Goal: Check status: Check status

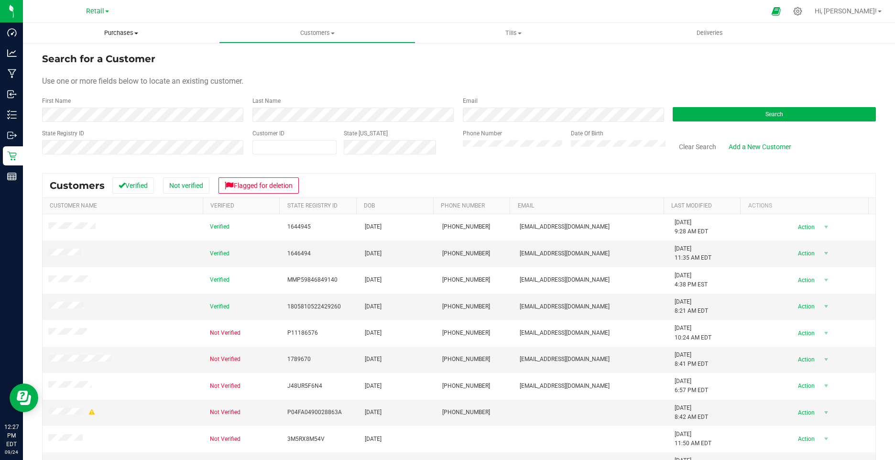
click at [120, 28] on uib-tab-heading "Purchases Summary of purchases Fulfillment All purchases" at bounding box center [121, 33] width 196 height 20
click at [71, 85] on span "All purchases" at bounding box center [57, 80] width 68 height 8
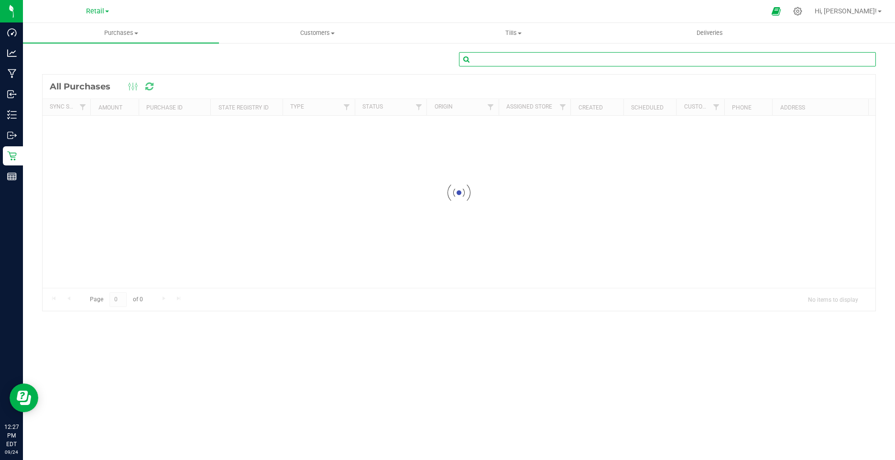
paste input "01674206"
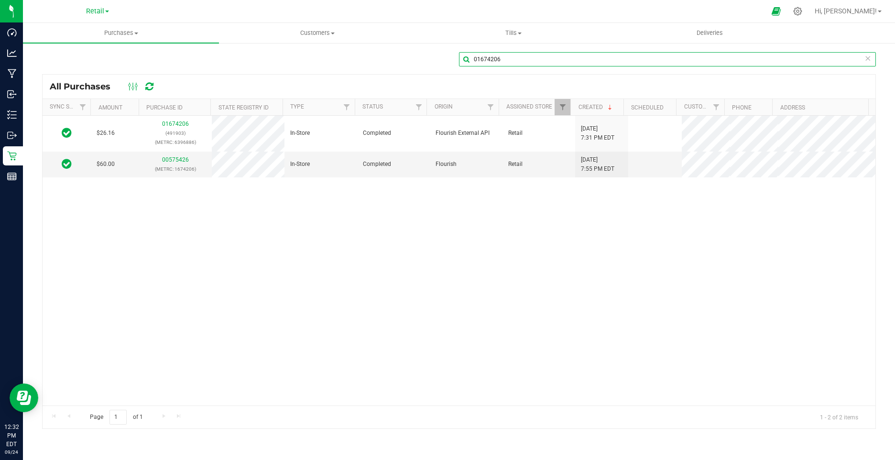
drag, startPoint x: 501, startPoint y: 61, endPoint x: 460, endPoint y: 60, distance: 40.7
click at [460, 60] on input "01674206" at bounding box center [667, 59] width 417 height 14
paste input "337"
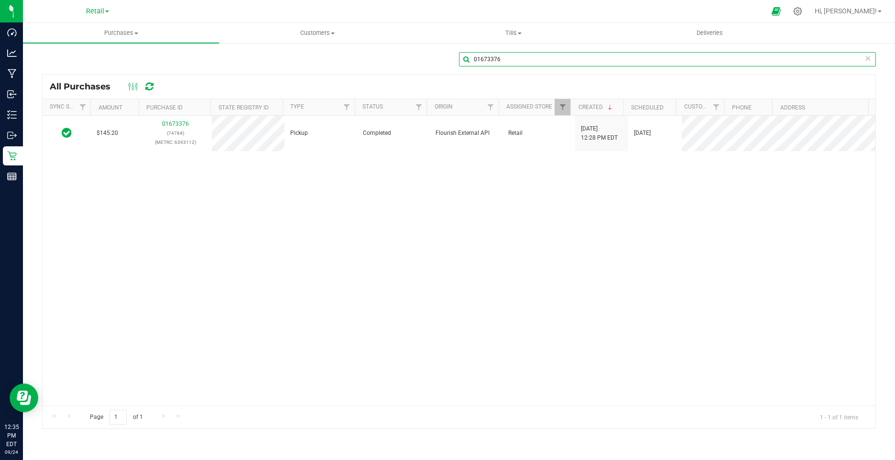
drag, startPoint x: 507, startPoint y: 56, endPoint x: 461, endPoint y: 57, distance: 46.4
click at [461, 57] on input "01673376" at bounding box center [667, 59] width 417 height 14
paste input "400"
drag, startPoint x: 506, startPoint y: 63, endPoint x: 472, endPoint y: 61, distance: 34.0
click at [472, 61] on input "01673400" at bounding box center [667, 59] width 417 height 14
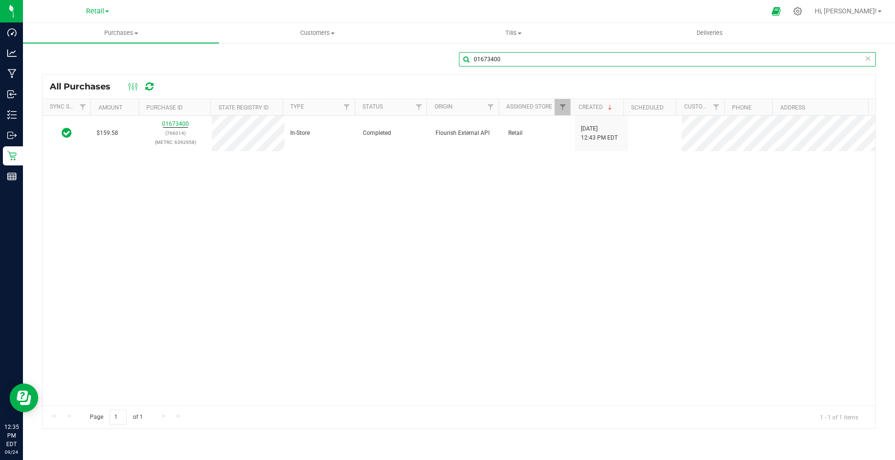
paste input "687"
drag, startPoint x: 510, startPoint y: 59, endPoint x: 465, endPoint y: 51, distance: 45.7
click at [465, 51] on div "01673687 All Purchases Sync Status Amount Purchase ID State Registry ID Type St…" at bounding box center [459, 240] width 872 height 396
paste input "4250"
drag, startPoint x: 508, startPoint y: 62, endPoint x: 464, endPoint y: 54, distance: 44.7
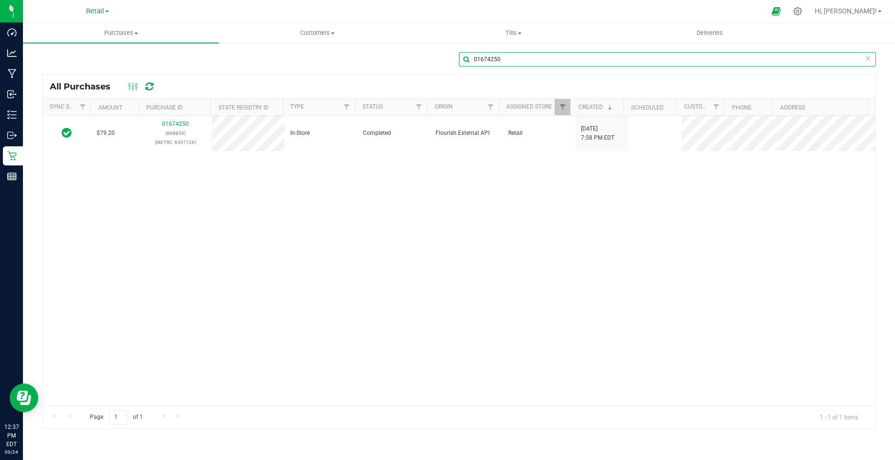
click at [464, 54] on input "01674250" at bounding box center [667, 59] width 417 height 14
paste input "3512"
drag, startPoint x: 506, startPoint y: 62, endPoint x: 471, endPoint y: 61, distance: 34.9
click at [471, 61] on input "01673512" at bounding box center [667, 59] width 417 height 14
paste input "44"
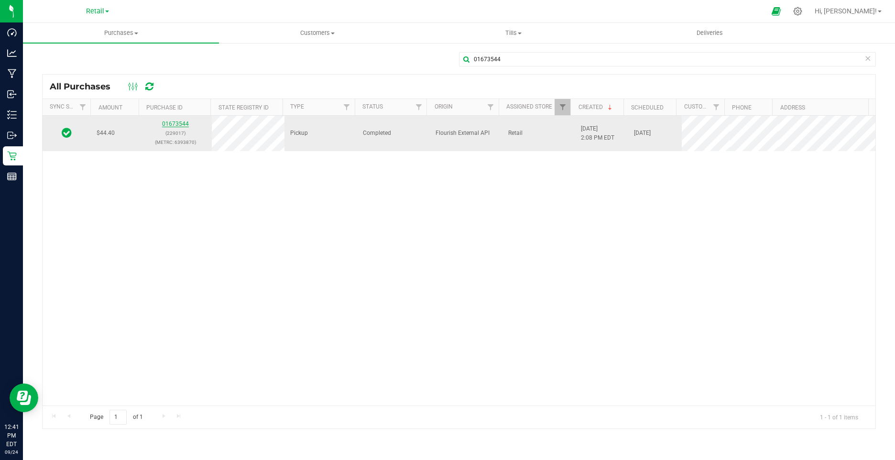
drag, startPoint x: 173, startPoint y: 119, endPoint x: 164, endPoint y: 124, distance: 9.7
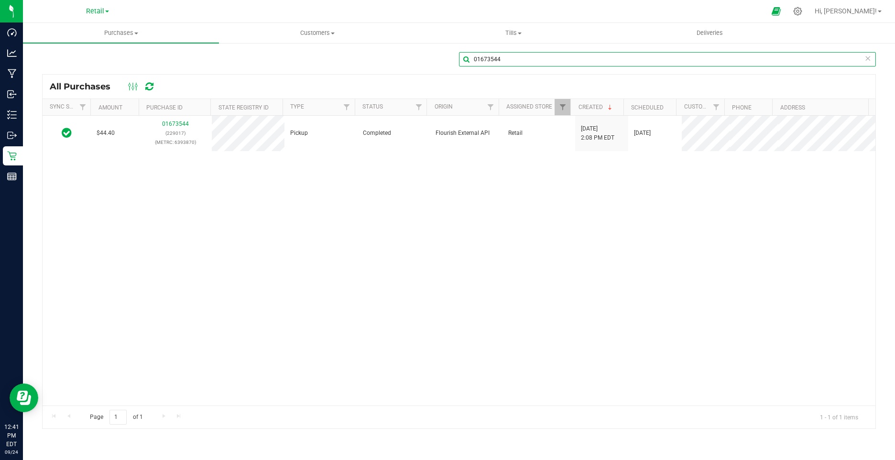
drag, startPoint x: 511, startPoint y: 57, endPoint x: 470, endPoint y: 57, distance: 40.6
click at [470, 57] on input "01673544" at bounding box center [667, 59] width 417 height 14
paste input "00"
drag, startPoint x: 502, startPoint y: 63, endPoint x: 457, endPoint y: 57, distance: 44.8
click at [457, 57] on div "01673500" at bounding box center [459, 63] width 834 height 22
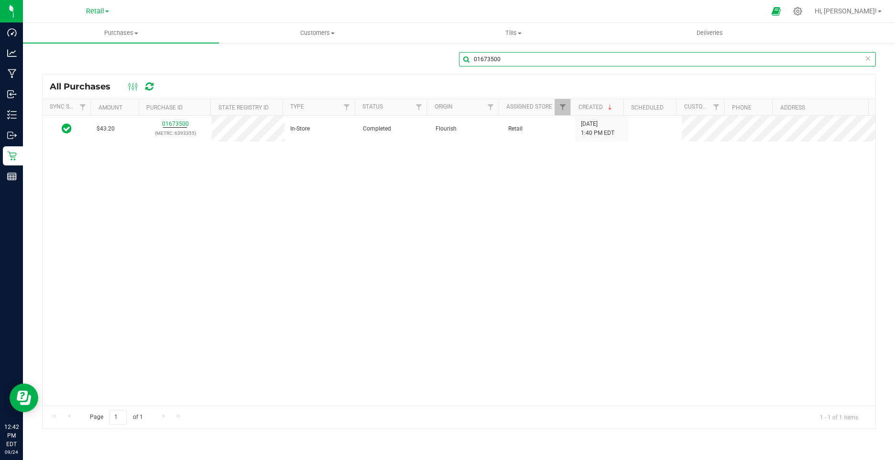
paste input "268"
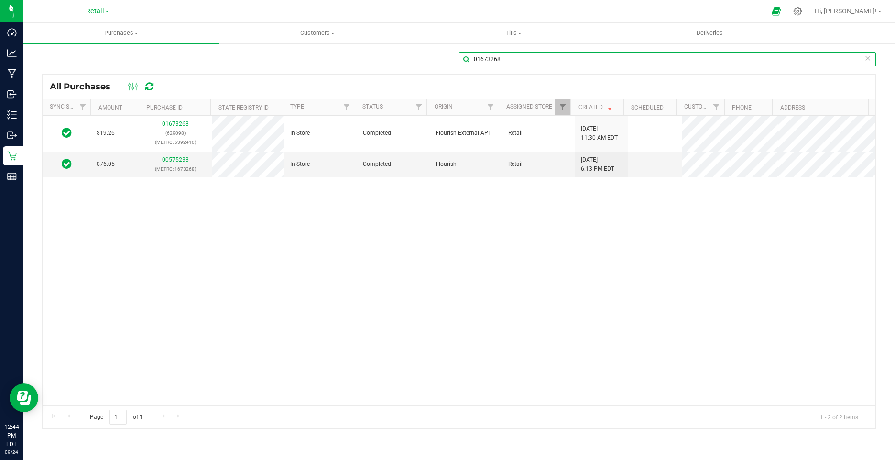
drag, startPoint x: 493, startPoint y: 56, endPoint x: 214, endPoint y: 242, distance: 335.8
click at [369, 298] on div "01673268 All Purchases Sync Status Amount Purchase ID State Registry ID Type St…" at bounding box center [459, 240] width 834 height 377
paste input "4056"
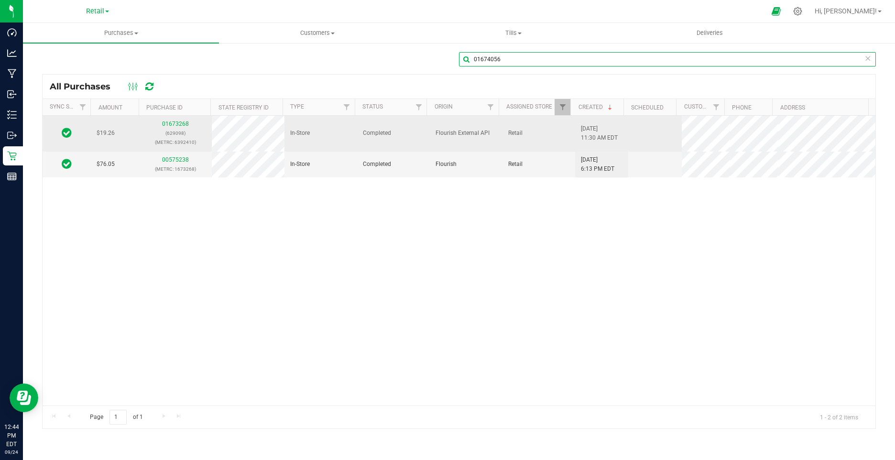
type input "01674056"
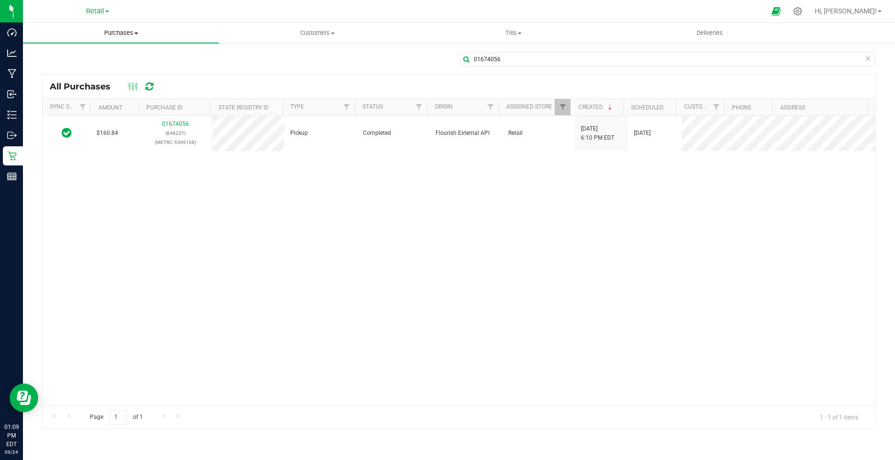
click at [123, 34] on span "Purchases" at bounding box center [121, 33] width 196 height 9
click at [82, 65] on li "Fulfillment" at bounding box center [121, 69] width 196 height 11
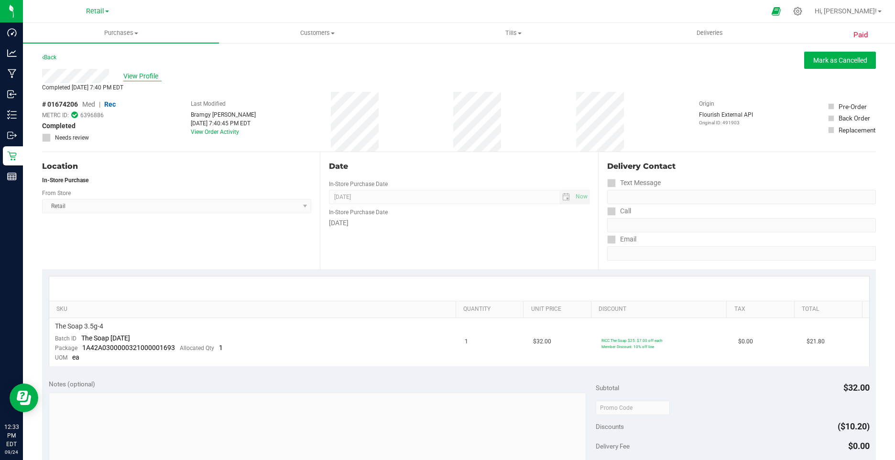
click at [155, 75] on span "View Profile" at bounding box center [142, 76] width 38 height 10
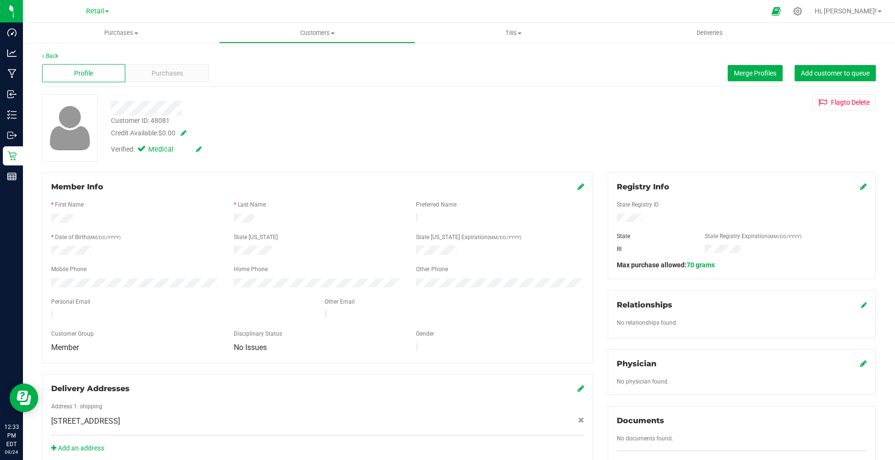
click at [198, 148] on icon at bounding box center [199, 149] width 6 height 7
click at [147, 151] on span at bounding box center [143, 150] width 9 height 9
click at [0, 0] on input "Medical" at bounding box center [0, 0] width 0 height 0
click at [209, 146] on icon at bounding box center [210, 149] width 8 height 7
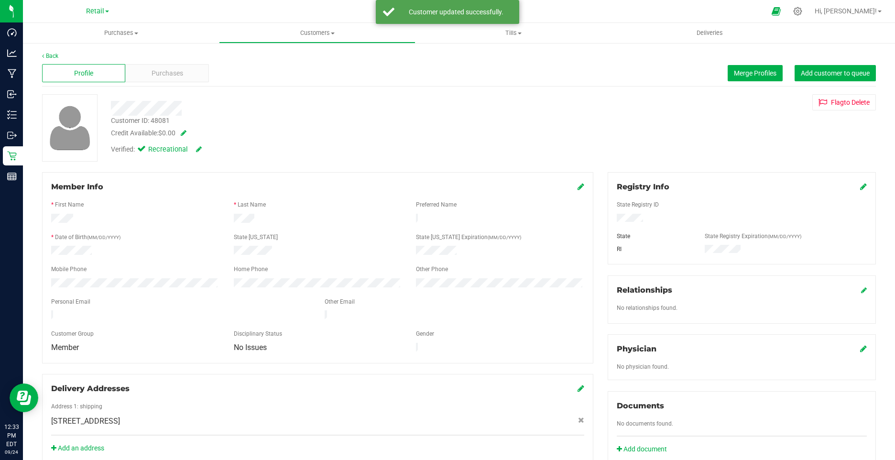
click at [578, 187] on icon at bounding box center [581, 187] width 7 height 8
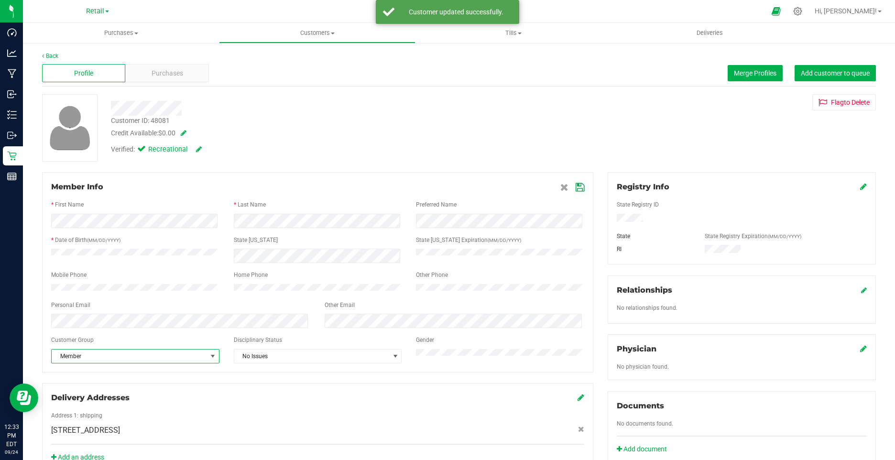
click at [79, 360] on span "Member" at bounding box center [129, 356] width 155 height 13
click at [87, 378] on li "None" at bounding box center [134, 378] width 165 height 14
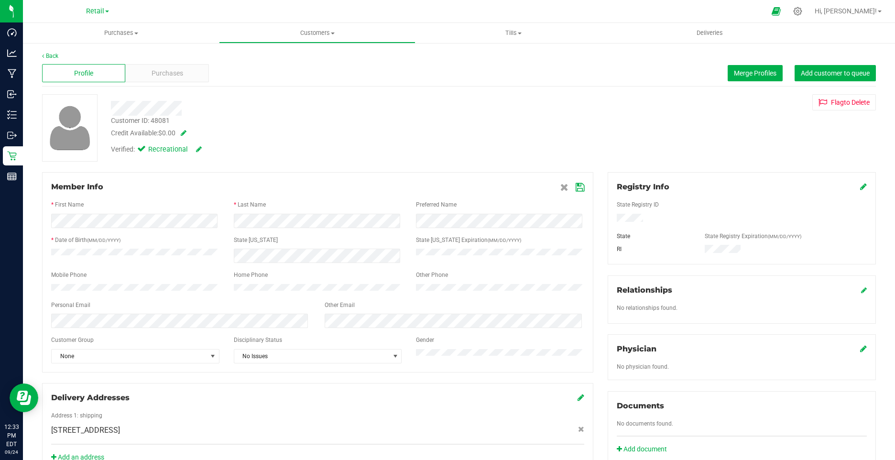
click at [576, 187] on icon at bounding box center [580, 188] width 9 height 8
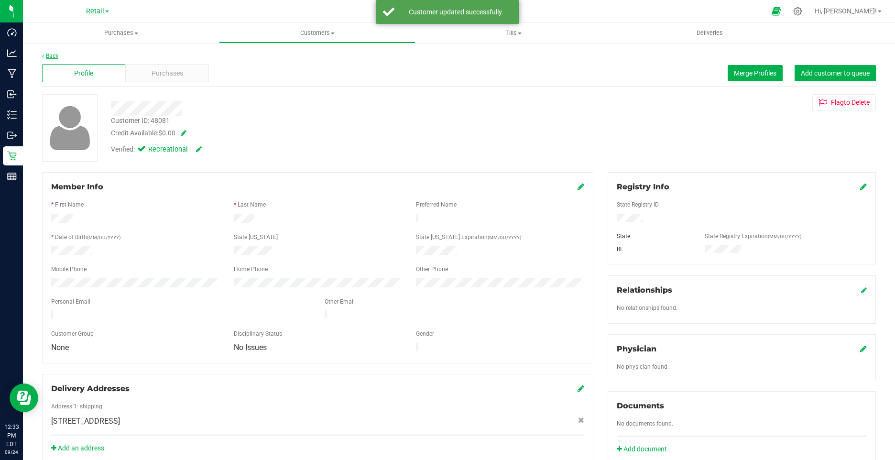
click at [53, 53] on link "Back" at bounding box center [50, 56] width 16 height 7
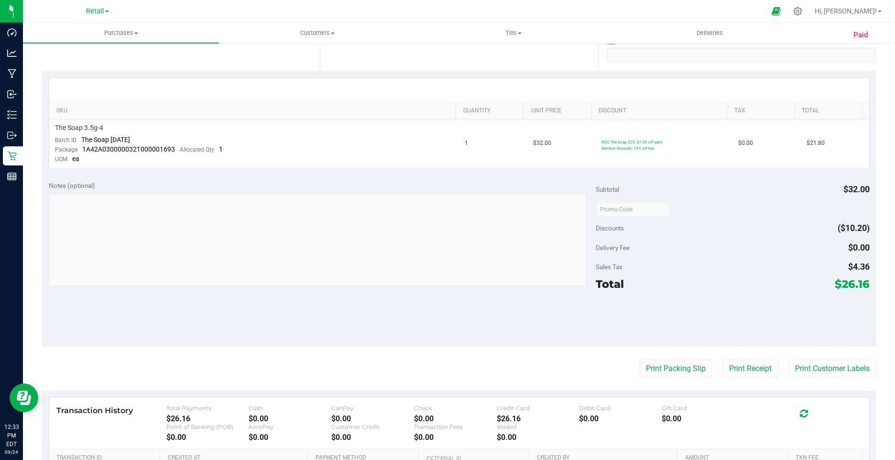
scroll to position [287, 0]
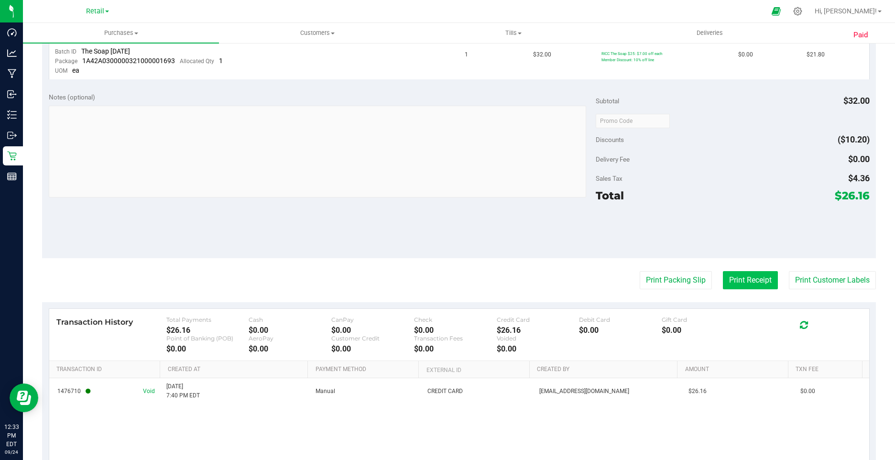
click at [732, 288] on button "Print Receipt" at bounding box center [750, 280] width 55 height 18
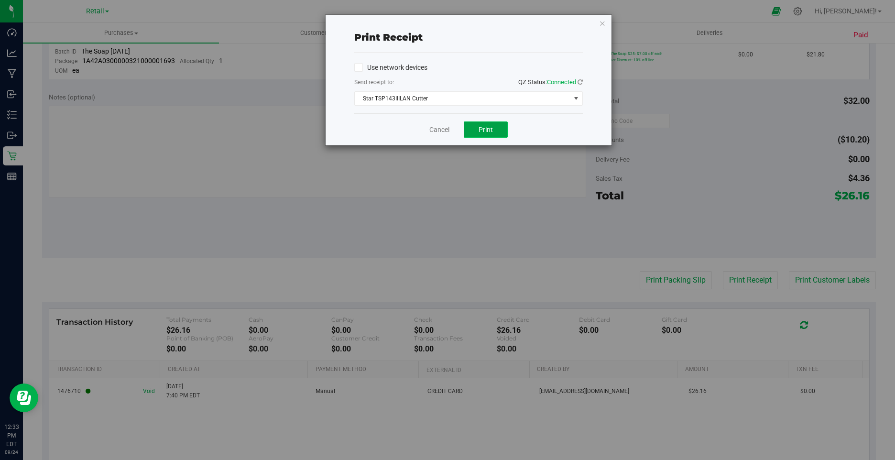
click at [500, 128] on button "Print" at bounding box center [486, 129] width 44 height 16
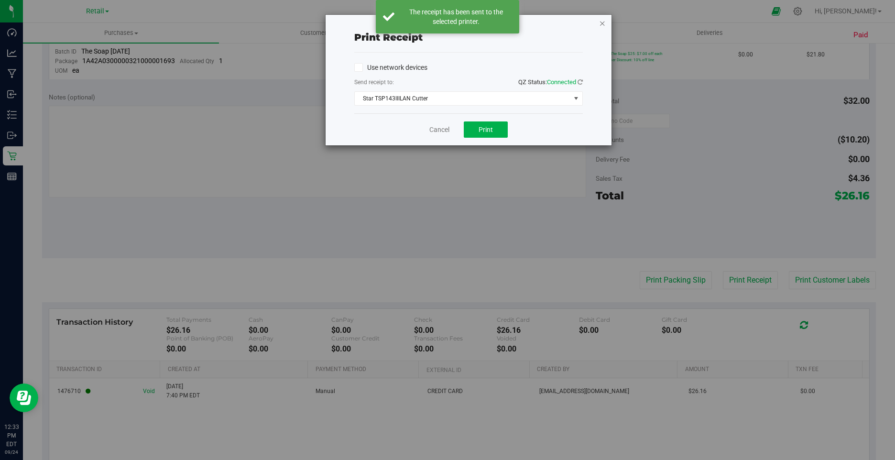
click at [603, 23] on icon "button" at bounding box center [602, 22] width 7 height 11
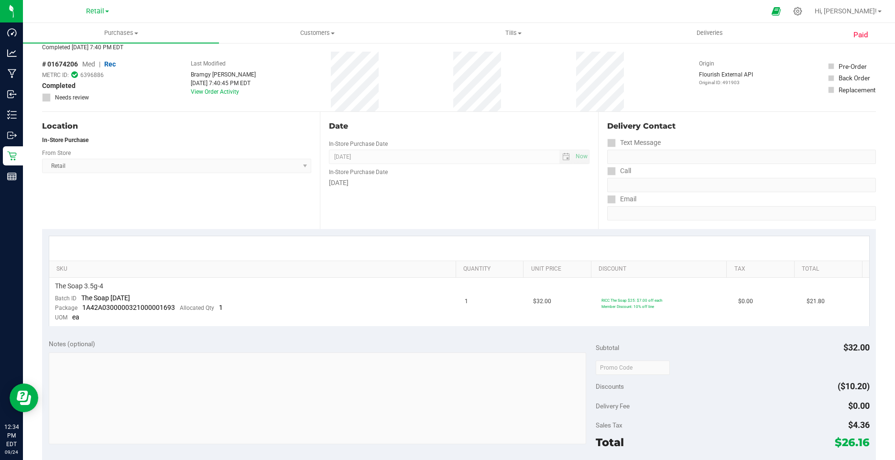
scroll to position [0, 0]
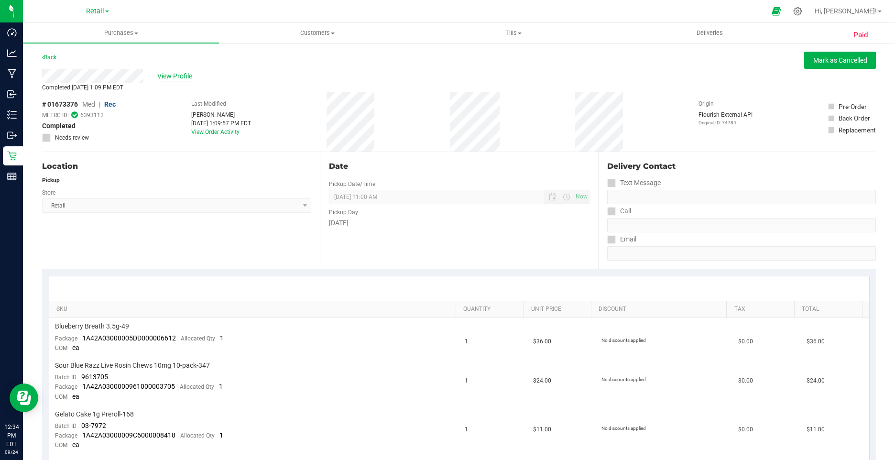
click at [174, 79] on span "View Profile" at bounding box center [176, 76] width 38 height 10
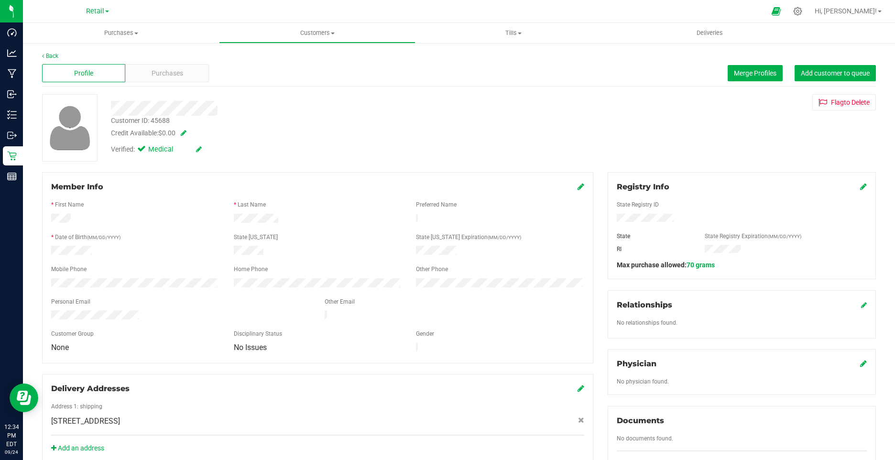
click at [197, 150] on icon at bounding box center [199, 149] width 6 height 7
click at [142, 151] on icon at bounding box center [144, 151] width 6 height 0
click at [0, 0] on input "Medical" at bounding box center [0, 0] width 0 height 0
click at [215, 147] on div "Verified: Medical" at bounding box center [175, 150] width 142 height 12
click at [214, 151] on icon at bounding box center [210, 149] width 8 height 7
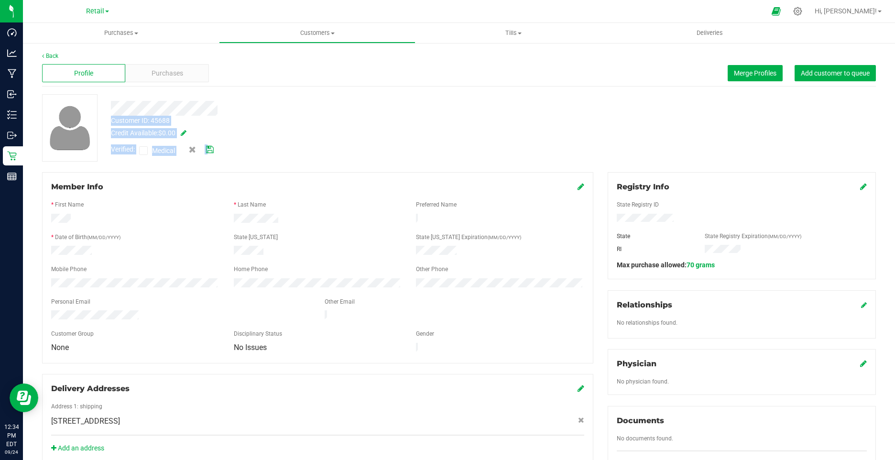
click at [213, 151] on div "Customer ID: 45688 Credit Available: $0.00 Verified: Medical" at bounding box center [459, 127] width 848 height 67
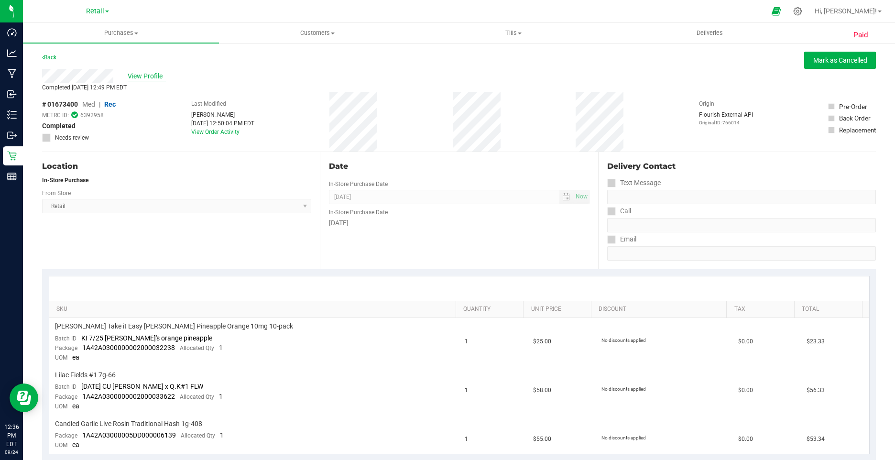
click at [152, 79] on span "View Profile" at bounding box center [147, 76] width 38 height 10
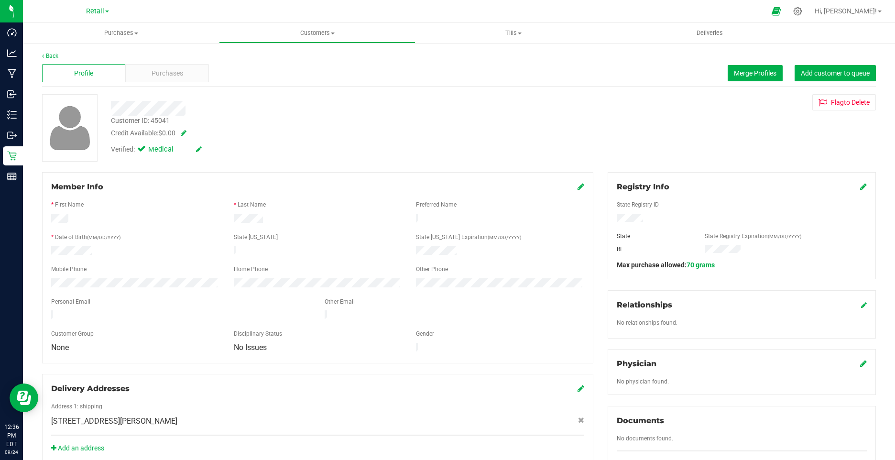
click at [198, 148] on icon at bounding box center [199, 149] width 6 height 7
click at [141, 153] on span at bounding box center [143, 150] width 9 height 9
click at [142, 151] on icon at bounding box center [144, 151] width 6 height 0
click at [0, 0] on input "Medical" at bounding box center [0, 0] width 0 height 0
click at [214, 153] on icon at bounding box center [210, 149] width 8 height 7
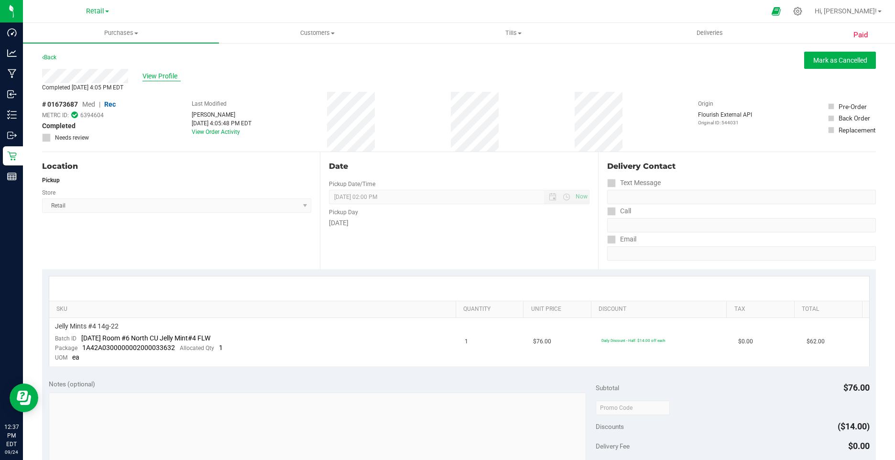
click at [171, 76] on span "View Profile" at bounding box center [161, 76] width 38 height 10
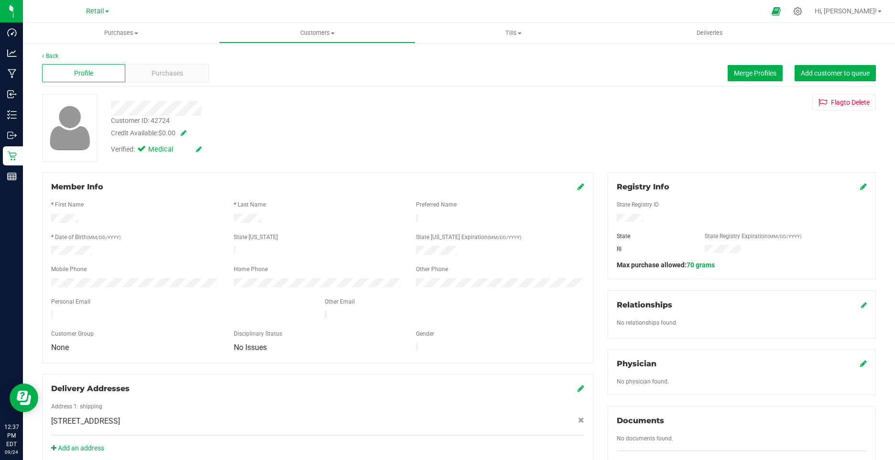
click at [197, 148] on icon at bounding box center [199, 149] width 6 height 7
click at [146, 151] on icon at bounding box center [144, 151] width 6 height 0
click at [0, 0] on input "Medical" at bounding box center [0, 0] width 0 height 0
click at [210, 149] on icon at bounding box center [210, 149] width 8 height 7
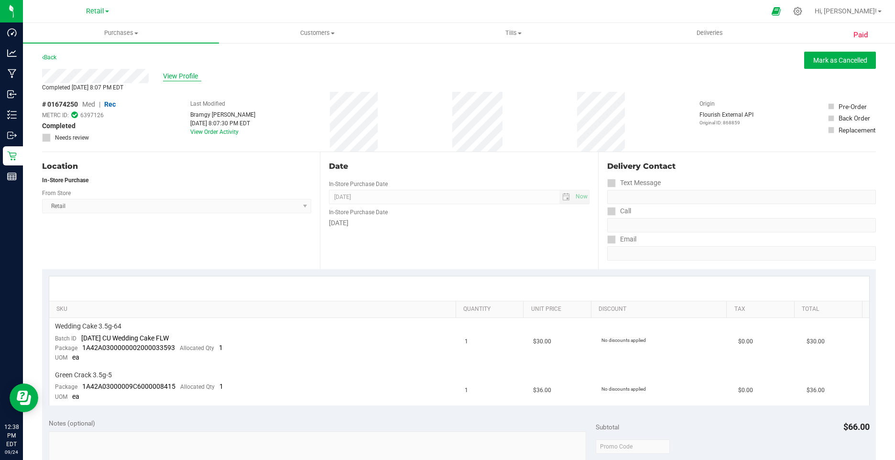
click at [177, 75] on span "View Profile" at bounding box center [182, 76] width 38 height 10
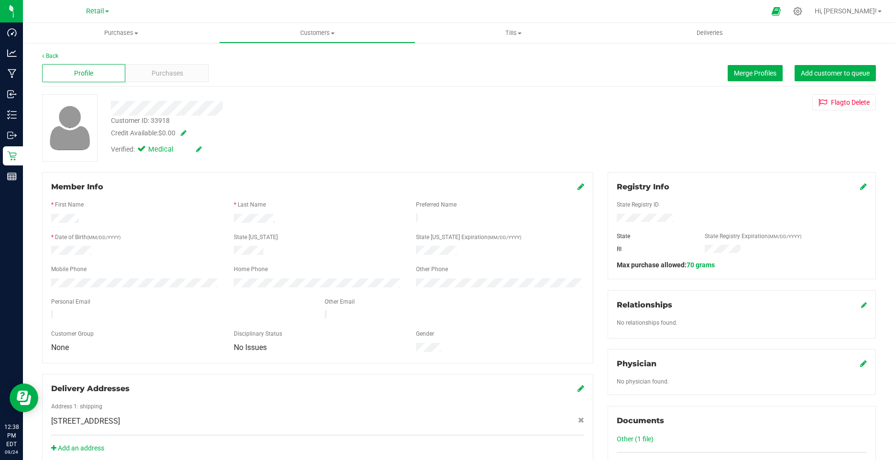
click at [198, 150] on icon at bounding box center [199, 149] width 6 height 7
click at [143, 151] on icon at bounding box center [144, 151] width 6 height 0
click at [0, 0] on input "Medical" at bounding box center [0, 0] width 0 height 0
click at [210, 146] on icon at bounding box center [210, 149] width 8 height 7
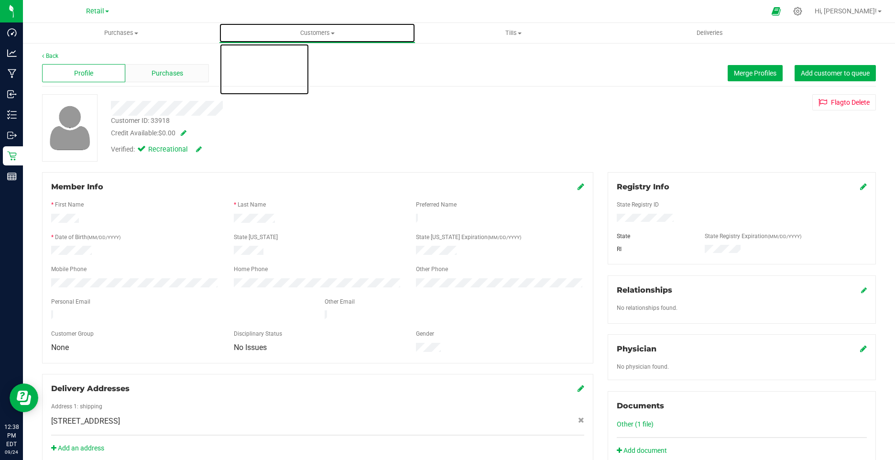
click at [316, 30] on span "Customers" at bounding box center [316, 33] width 195 height 9
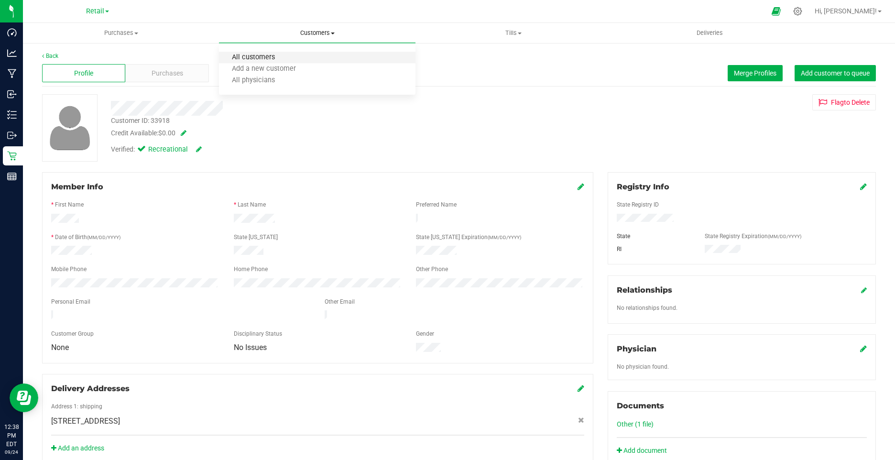
click at [253, 55] on span "All customers" at bounding box center [253, 58] width 69 height 8
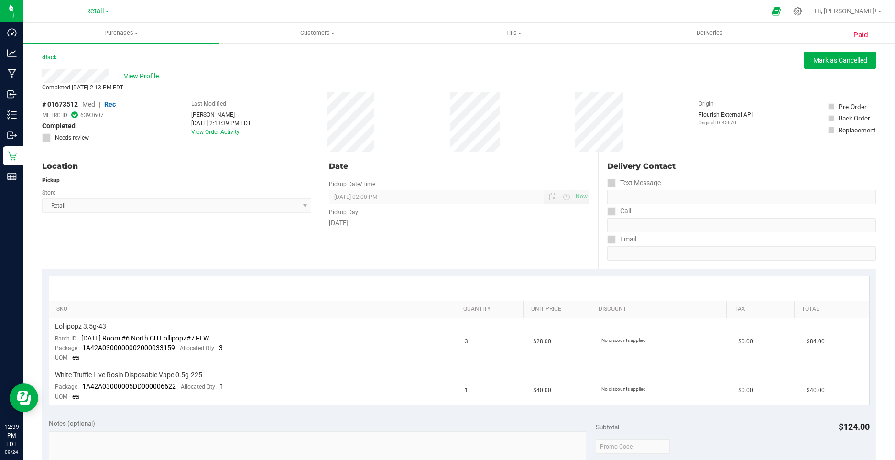
click at [147, 74] on span "View Profile" at bounding box center [143, 76] width 38 height 10
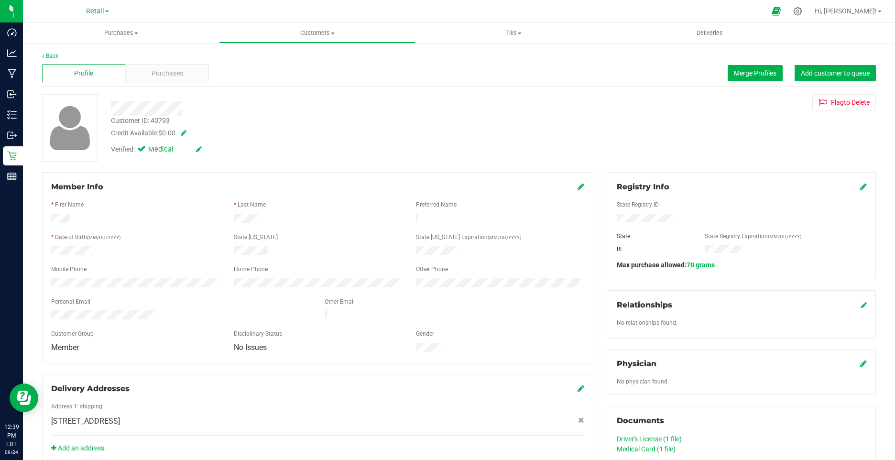
click at [197, 149] on icon at bounding box center [199, 149] width 6 height 7
click at [143, 151] on icon at bounding box center [144, 151] width 6 height 0
click at [0, 0] on input "Medical" at bounding box center [0, 0] width 0 height 0
click at [212, 148] on icon at bounding box center [210, 149] width 8 height 7
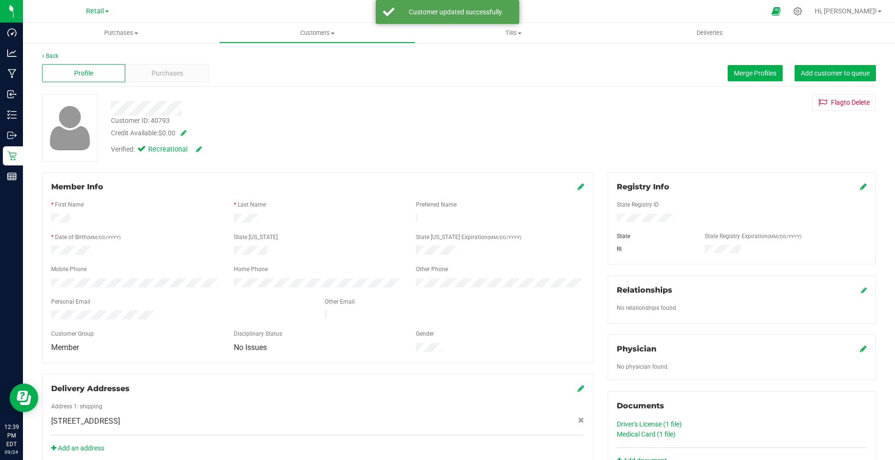
click at [578, 187] on icon at bounding box center [581, 187] width 7 height 8
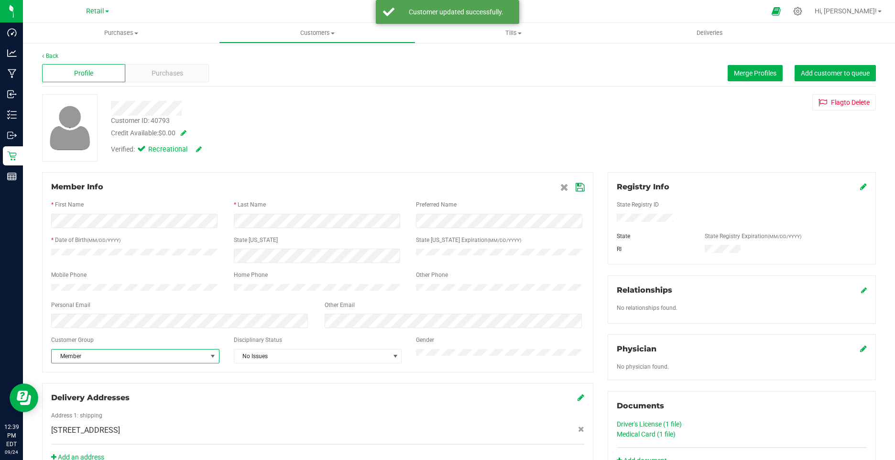
click at [98, 363] on span "Member" at bounding box center [129, 356] width 155 height 13
click at [78, 371] on li "None" at bounding box center [134, 378] width 165 height 14
click at [576, 186] on icon at bounding box center [580, 188] width 9 height 8
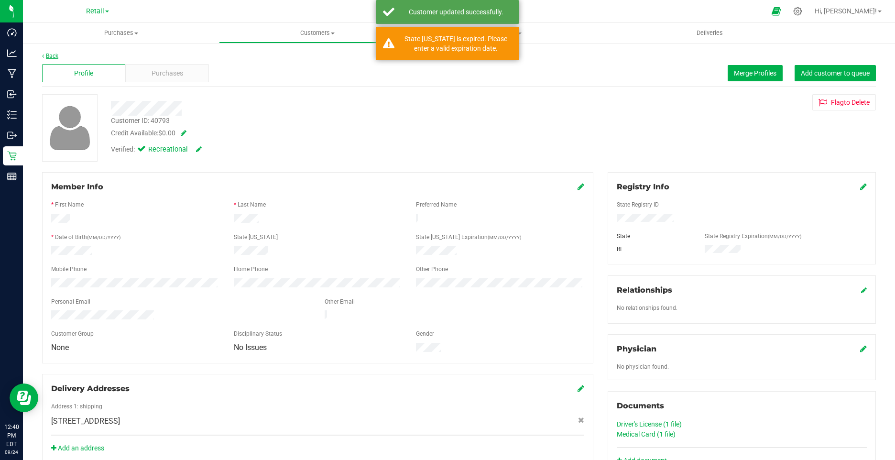
click at [45, 57] on link "Back" at bounding box center [50, 56] width 16 height 7
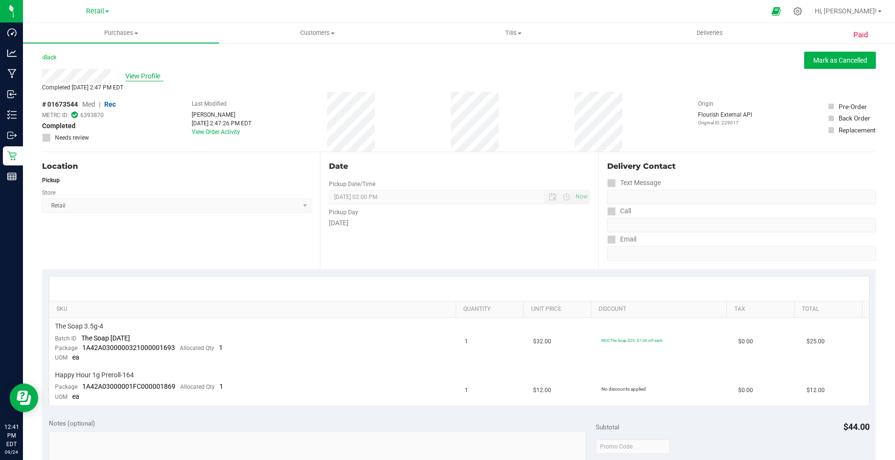
click at [149, 75] on span "View Profile" at bounding box center [144, 76] width 38 height 10
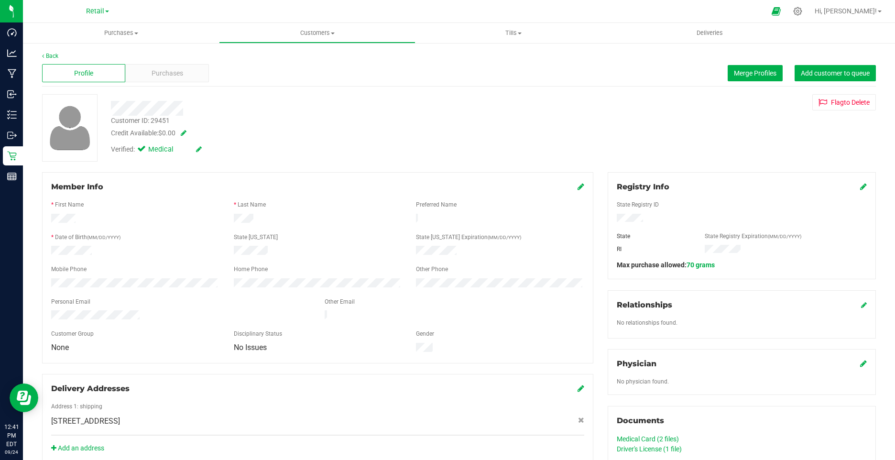
click at [201, 149] on icon at bounding box center [199, 149] width 6 height 7
click at [141, 151] on icon at bounding box center [144, 151] width 6 height 0
click at [0, 0] on input "Medical" at bounding box center [0, 0] width 0 height 0
click at [207, 150] on icon at bounding box center [210, 149] width 8 height 7
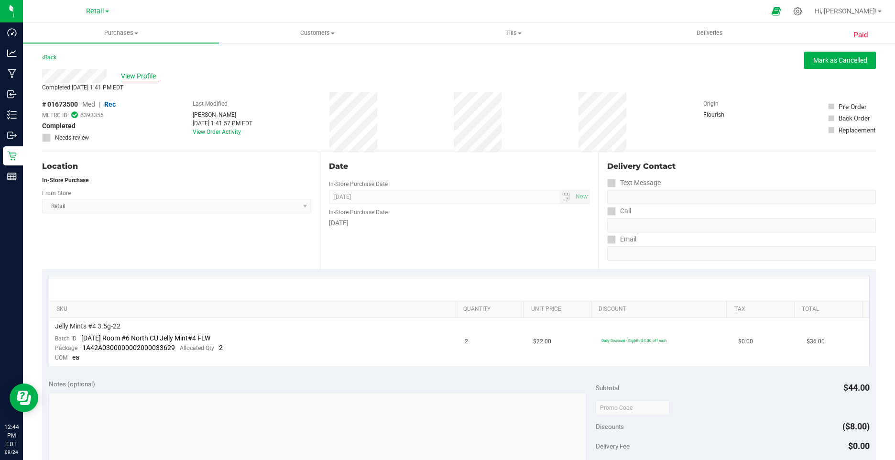
click at [146, 74] on span "View Profile" at bounding box center [140, 76] width 38 height 10
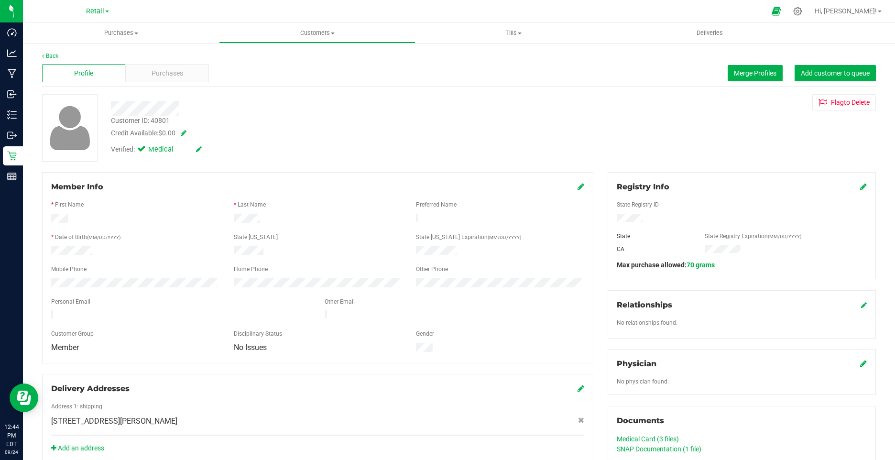
click at [199, 147] on icon at bounding box center [199, 149] width 6 height 7
click at [143, 151] on icon at bounding box center [144, 151] width 6 height 0
click at [0, 0] on input "Medical" at bounding box center [0, 0] width 0 height 0
click at [210, 148] on icon at bounding box center [210, 149] width 8 height 7
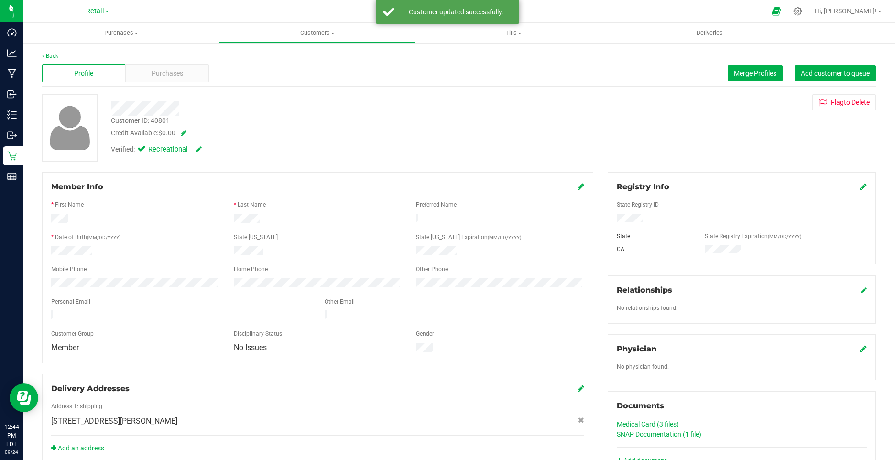
click at [578, 188] on icon at bounding box center [581, 187] width 7 height 8
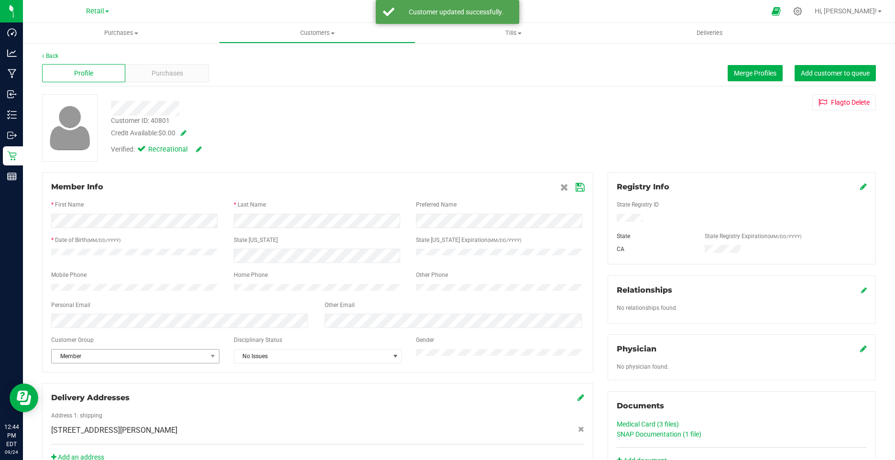
drag, startPoint x: 146, startPoint y: 354, endPoint x: 117, endPoint y: 365, distance: 30.7
click at [144, 358] on span "Member" at bounding box center [135, 356] width 168 height 14
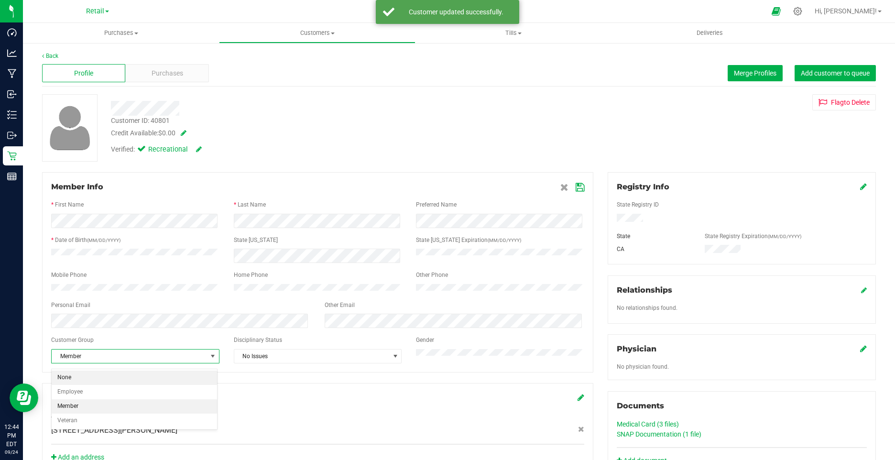
click at [93, 380] on li "None" at bounding box center [134, 378] width 165 height 14
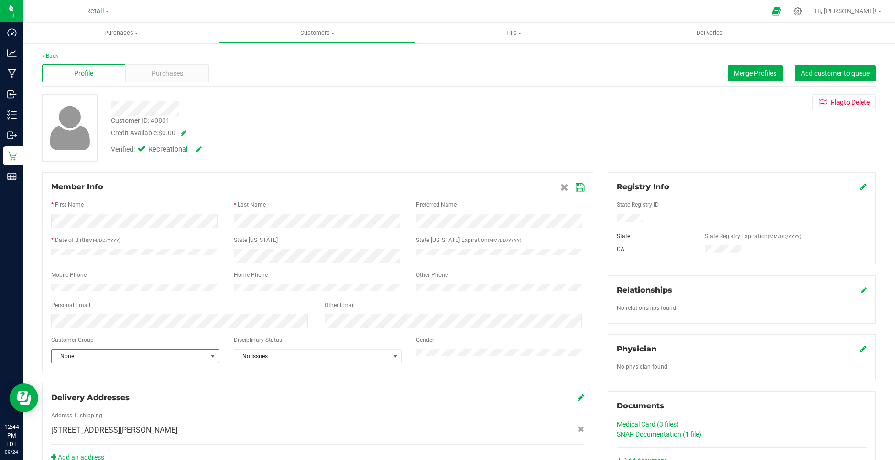
click at [576, 188] on icon at bounding box center [580, 188] width 9 height 8
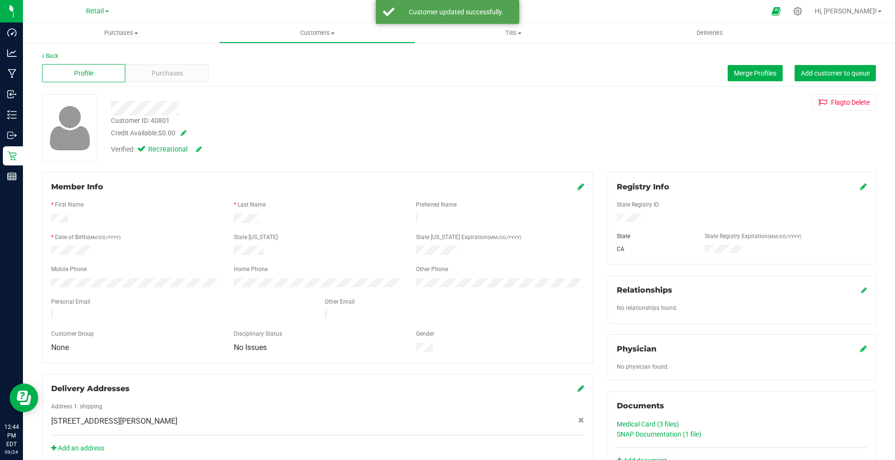
click at [55, 61] on div "Profile Purchases Merge Profiles Add customer to queue" at bounding box center [459, 73] width 834 height 26
click at [51, 56] on link "Back" at bounding box center [50, 56] width 16 height 7
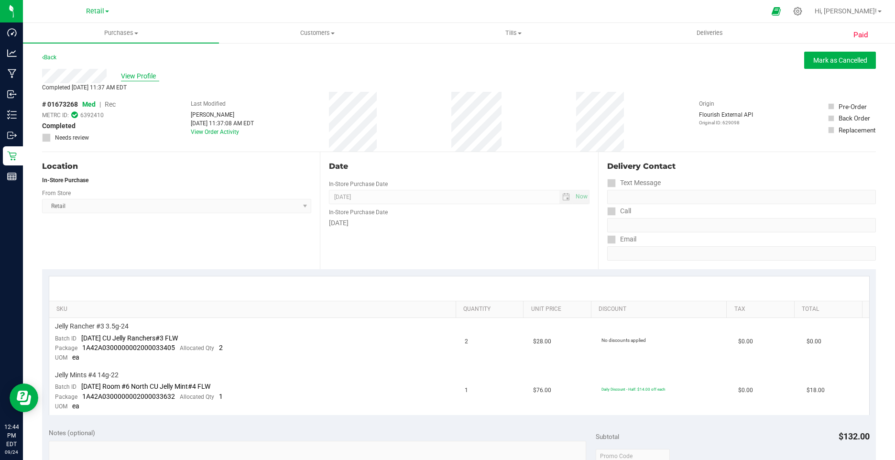
click at [140, 74] on span "View Profile" at bounding box center [140, 76] width 38 height 10
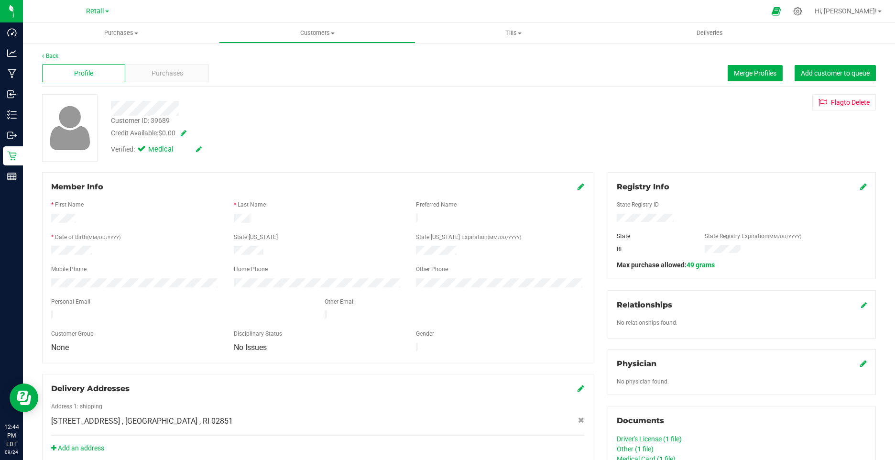
click at [196, 147] on icon at bounding box center [199, 149] width 6 height 7
click at [144, 151] on icon at bounding box center [144, 151] width 6 height 0
click at [0, 0] on input "Medical" at bounding box center [0, 0] width 0 height 0
click at [211, 148] on icon at bounding box center [210, 149] width 8 height 7
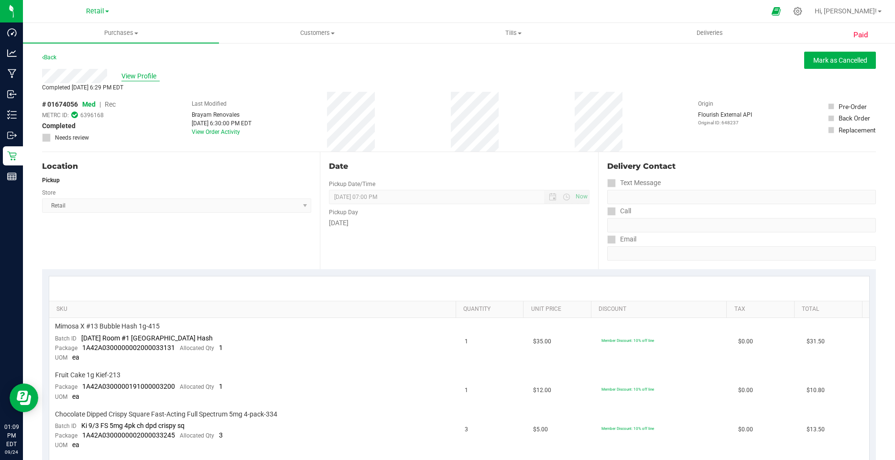
click at [141, 78] on span "View Profile" at bounding box center [140, 76] width 38 height 10
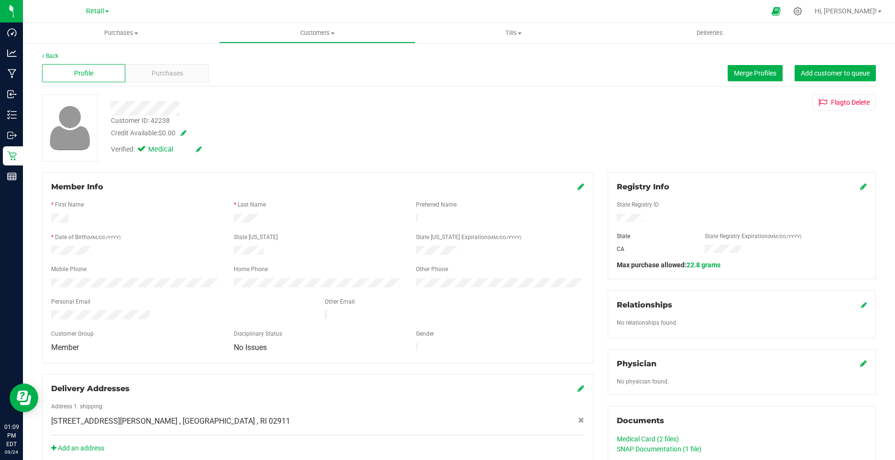
click at [199, 151] on icon at bounding box center [199, 149] width 6 height 7
click at [145, 151] on icon at bounding box center [144, 151] width 6 height 0
click at [0, 0] on input "Medical" at bounding box center [0, 0] width 0 height 0
click at [211, 151] on icon at bounding box center [210, 149] width 8 height 7
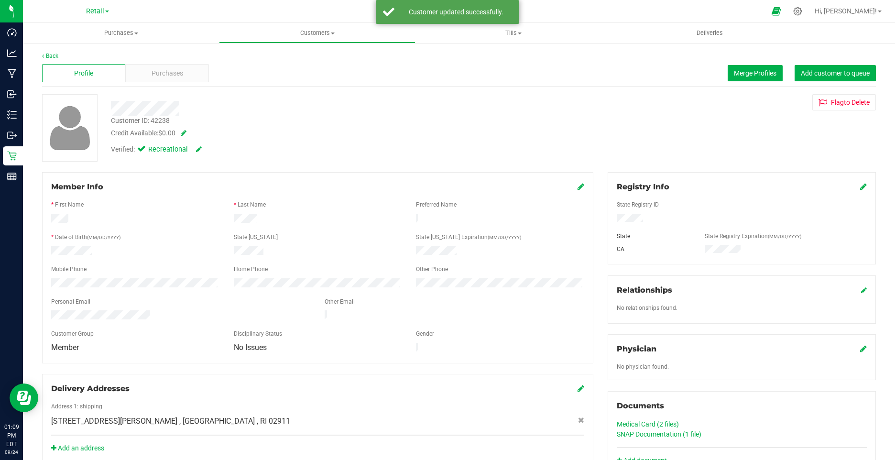
click at [578, 184] on icon at bounding box center [581, 187] width 7 height 8
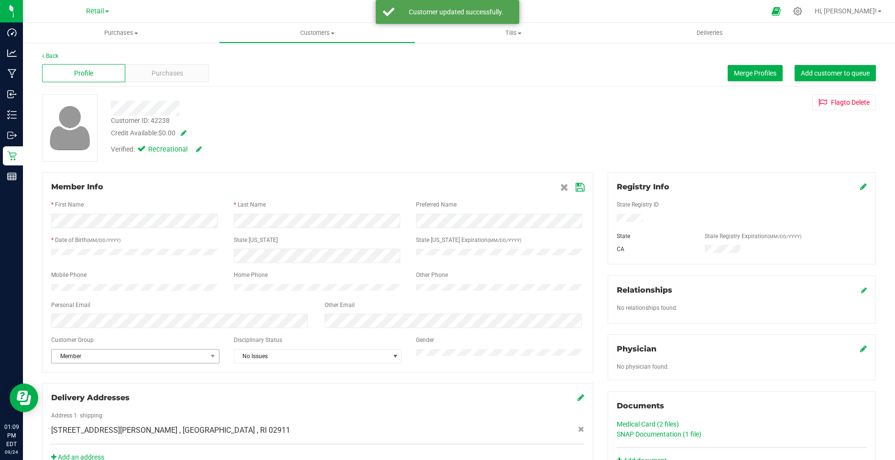
click at [104, 362] on span "Member" at bounding box center [129, 356] width 155 height 13
click at [88, 369] on div "Please Select Group None Employee Member Veteran No data found." at bounding box center [134, 399] width 166 height 61
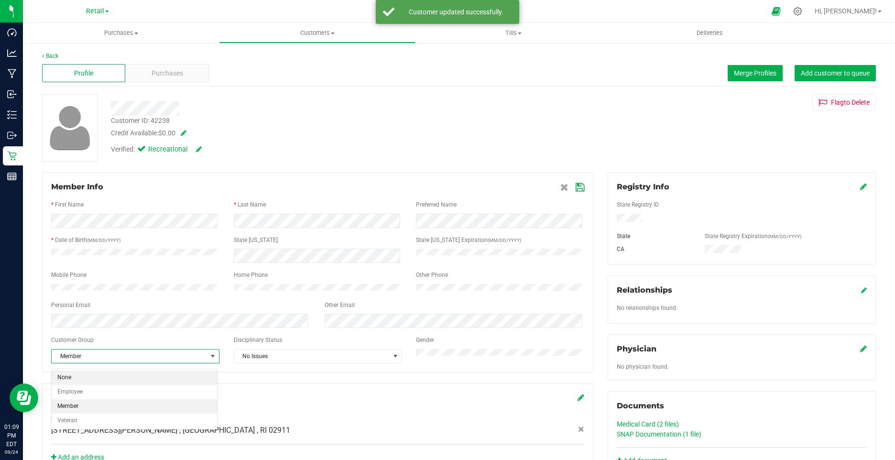
click at [94, 371] on li "None" at bounding box center [134, 378] width 165 height 14
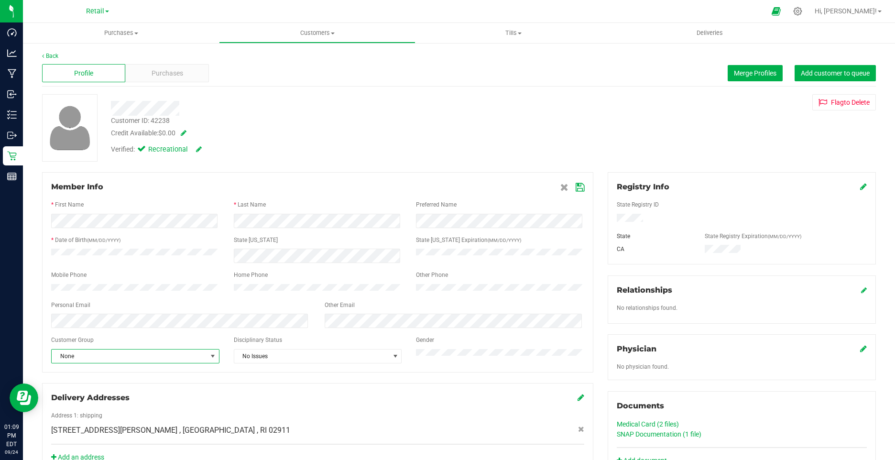
click at [576, 185] on icon at bounding box center [580, 188] width 9 height 8
